Goal: Use online tool/utility: Utilize a website feature to perform a specific function

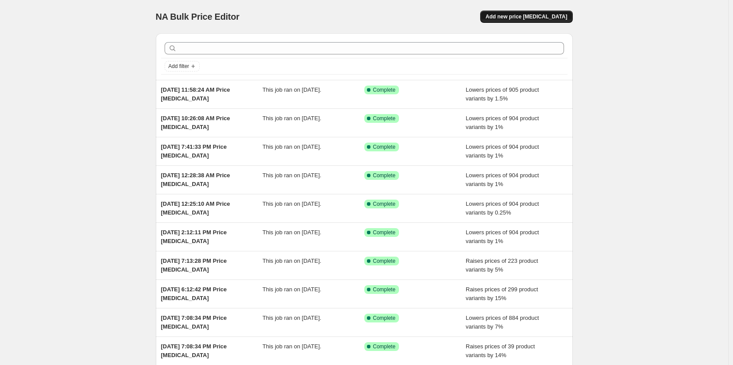
click at [563, 18] on span "Add new price [MEDICAL_DATA]" at bounding box center [527, 16] width 82 height 7
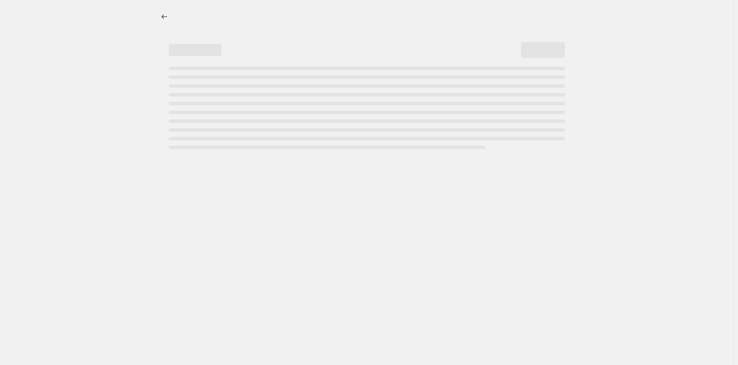
select select "percentage"
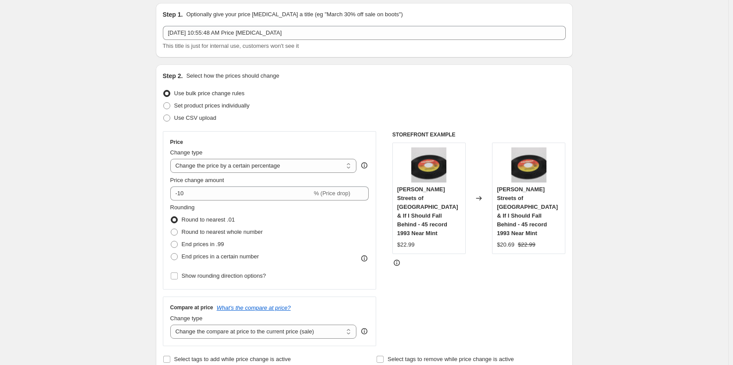
scroll to position [88, 0]
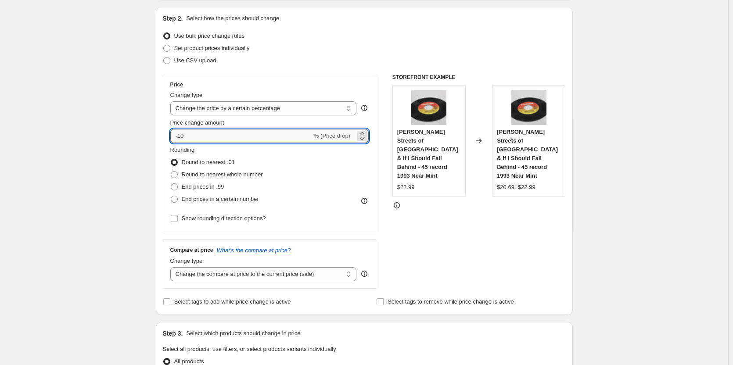
click at [197, 136] on input "-10" at bounding box center [241, 136] width 142 height 14
type input "-1"
type input "-5"
click at [177, 187] on span at bounding box center [174, 187] width 7 height 7
click at [171, 184] on input "End prices in .99" at bounding box center [171, 184] width 0 height 0
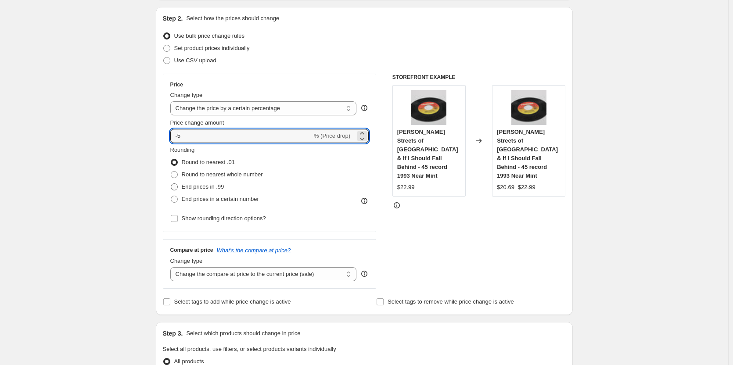
radio input "true"
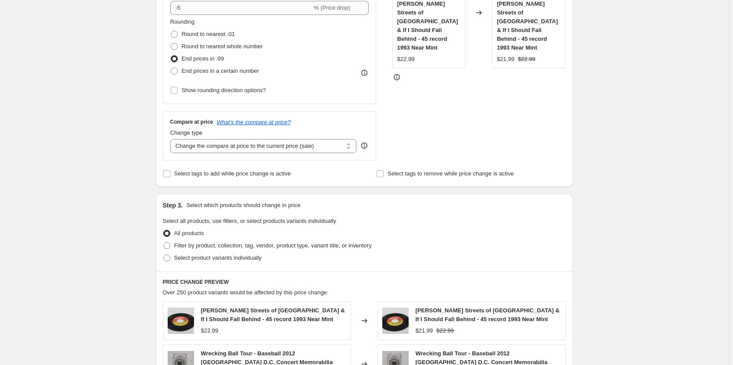
scroll to position [220, 0]
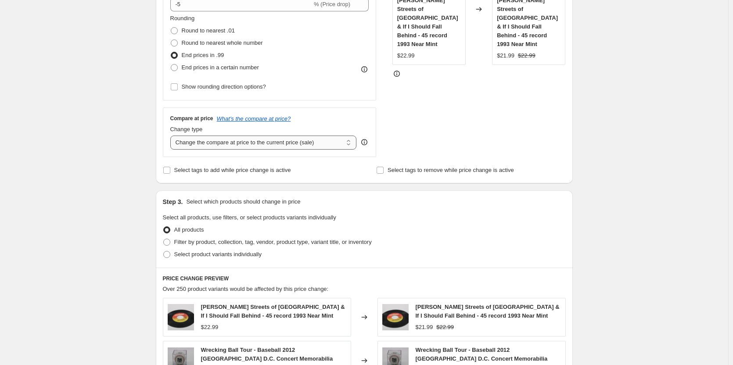
click at [216, 144] on select "Change the compare at price to the current price (sale) Change the compare at p…" at bounding box center [263, 143] width 187 height 14
select select "remove"
click at [172, 136] on select "Change the compare at price to the current price (sale) Change the compare at p…" at bounding box center [263, 143] width 187 height 14
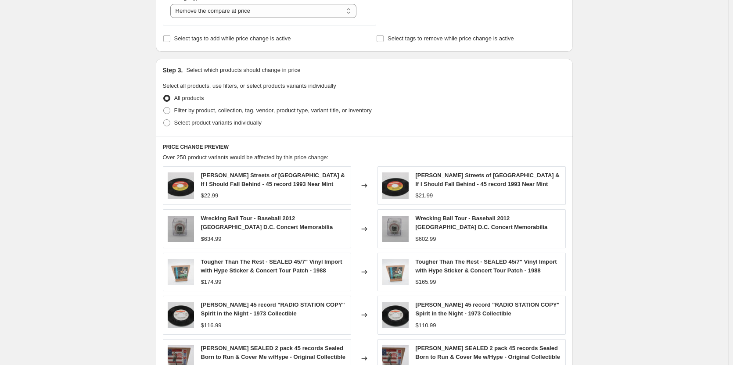
scroll to position [527, 0]
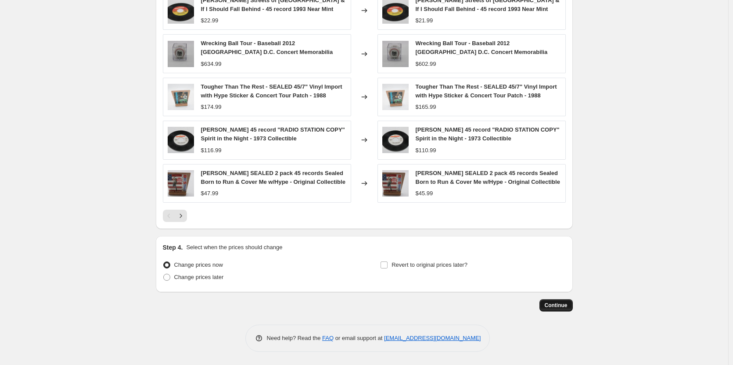
click at [554, 312] on button "Continue" at bounding box center [556, 306] width 33 height 12
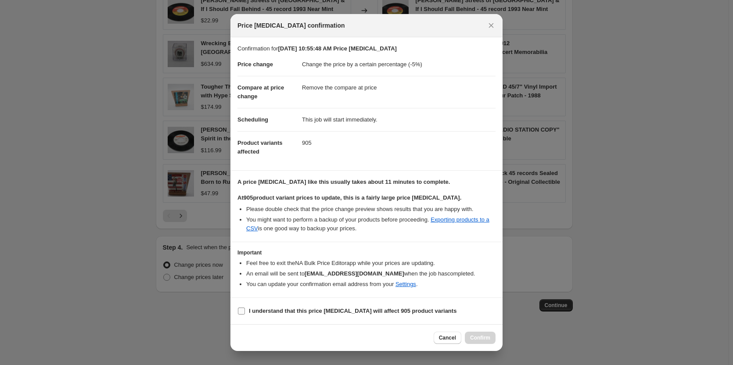
click at [241, 311] on input "I understand that this price [MEDICAL_DATA] will affect 905 product variants" at bounding box center [241, 311] width 7 height 7
checkbox input "true"
click at [483, 340] on span "Confirm" at bounding box center [480, 338] width 20 height 7
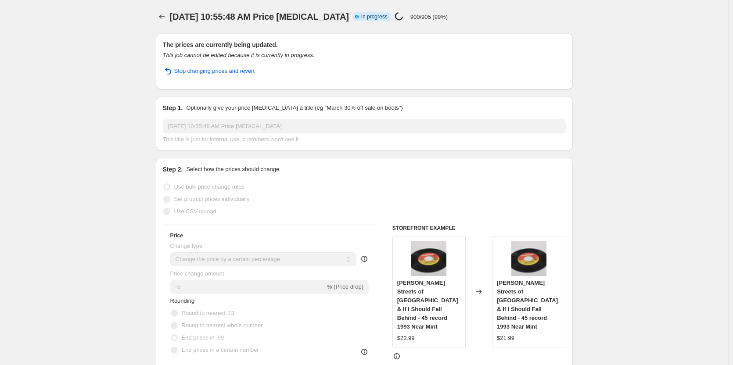
select select "percentage"
select select "remove"
